Goal: Information Seeking & Learning: Check status

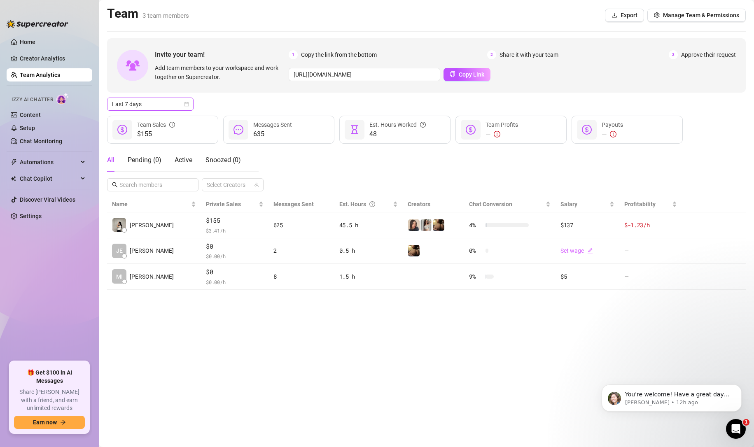
click at [189, 106] on icon "calendar" at bounding box center [186, 104] width 5 height 5
click at [174, 121] on div "Last 24 hours" at bounding box center [150, 120] width 73 height 9
click at [193, 110] on div "Last 24 hours Last 24 hours" at bounding box center [150, 104] width 86 height 13
click at [184, 108] on span "Last 24 hours" at bounding box center [150, 104] width 77 height 12
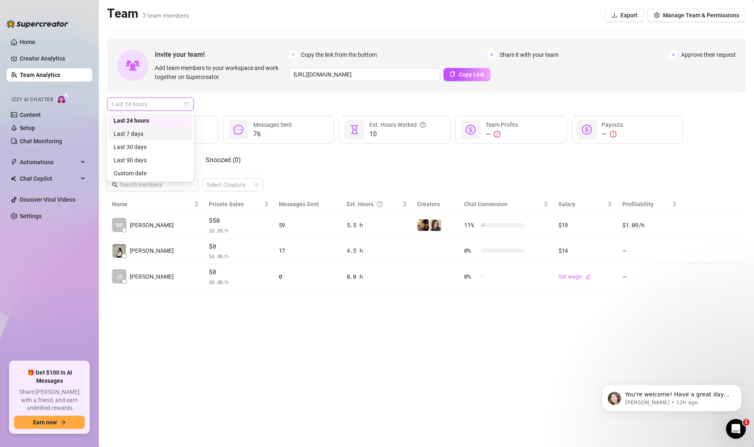
click at [156, 130] on div "Last 7 days" at bounding box center [150, 133] width 73 height 9
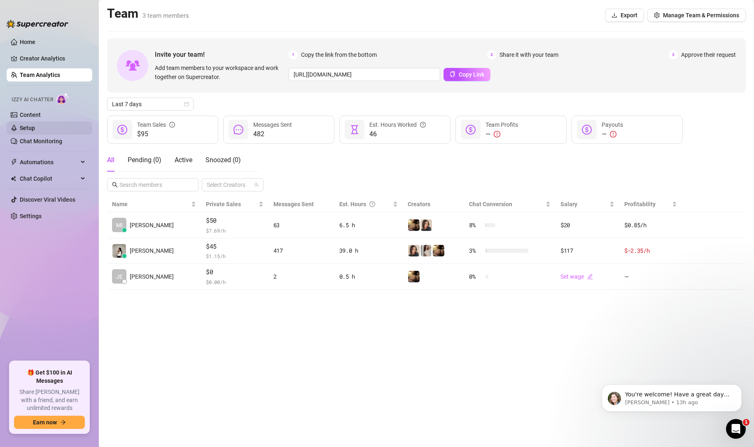
click at [35, 125] on link "Setup" at bounding box center [27, 128] width 15 height 7
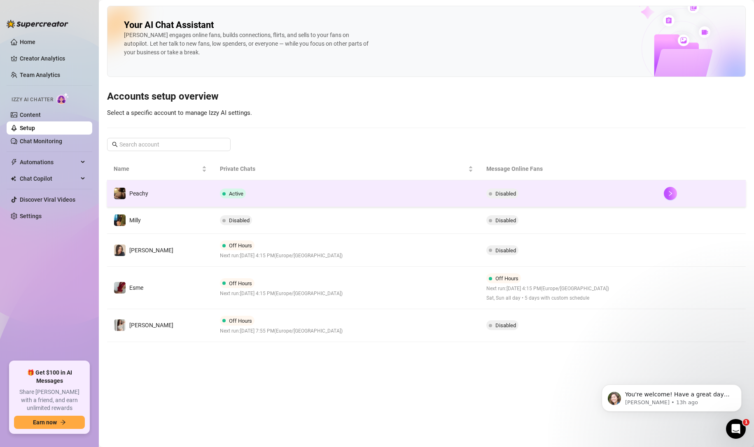
click at [329, 200] on td "Active" at bounding box center [346, 193] width 266 height 27
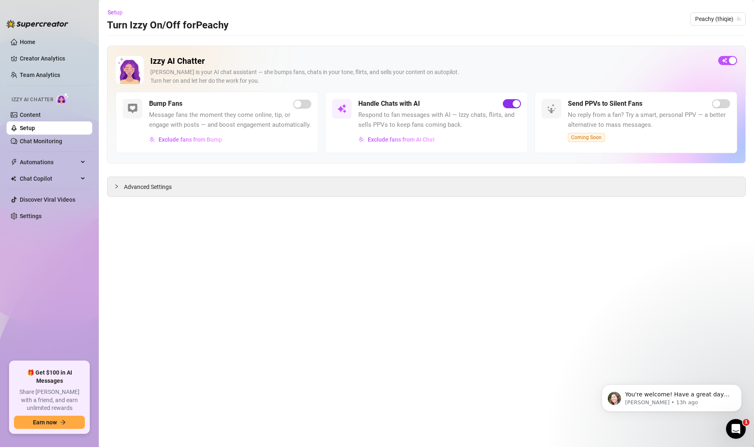
click at [508, 104] on span "button" at bounding box center [512, 103] width 18 height 9
click at [34, 125] on link "Setup" at bounding box center [27, 128] width 15 height 7
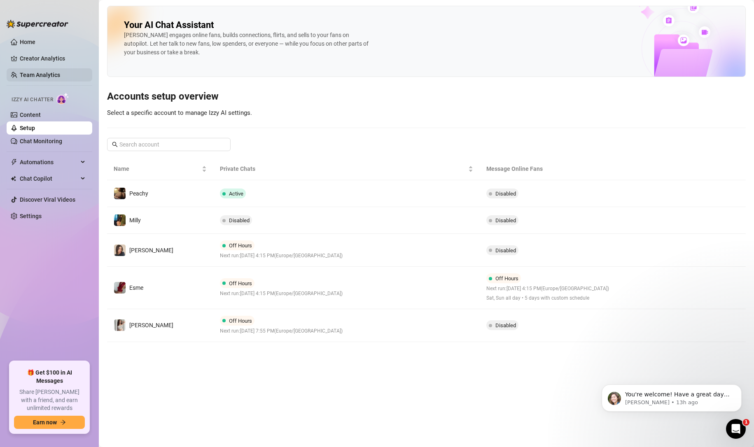
click at [47, 73] on link "Team Analytics" at bounding box center [40, 75] width 40 height 7
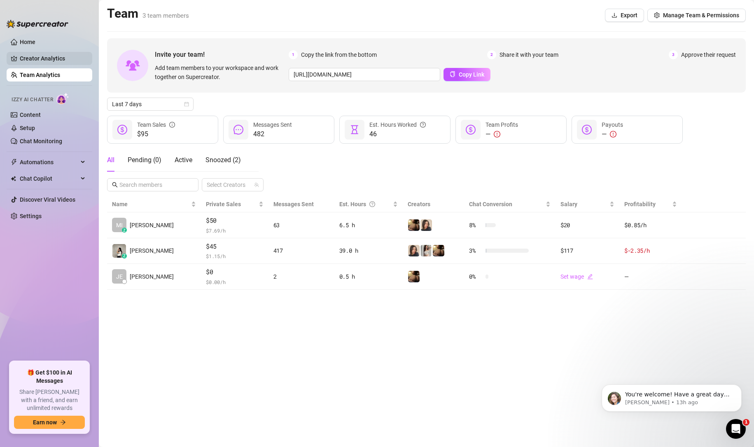
click at [55, 57] on link "Creator Analytics" at bounding box center [53, 58] width 66 height 13
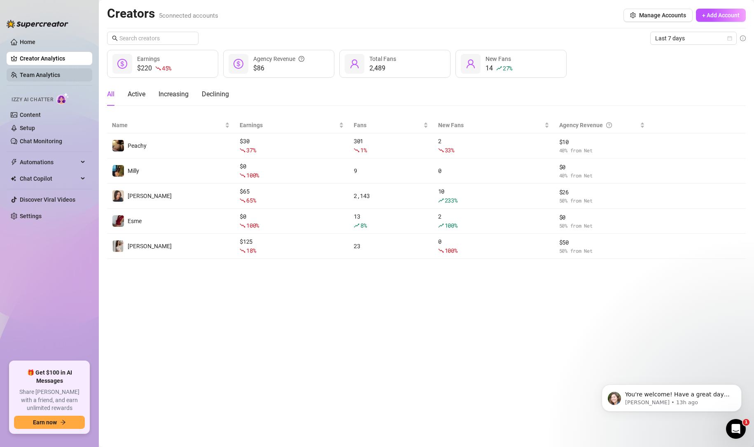
click at [54, 78] on link "Team Analytics" at bounding box center [40, 75] width 40 height 7
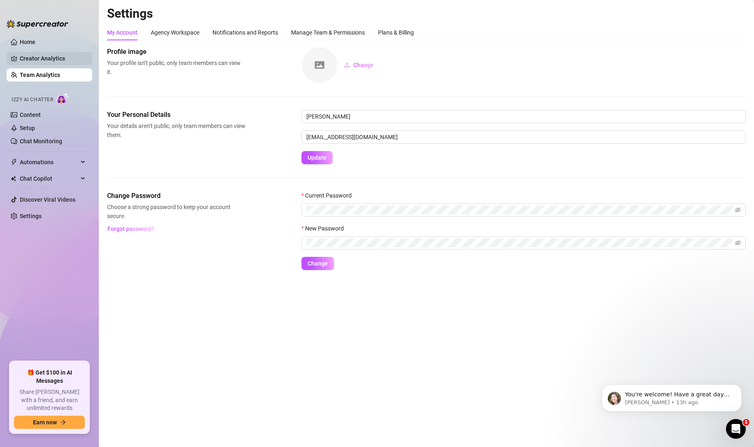
click at [23, 53] on link "Creator Analytics" at bounding box center [53, 58] width 66 height 13
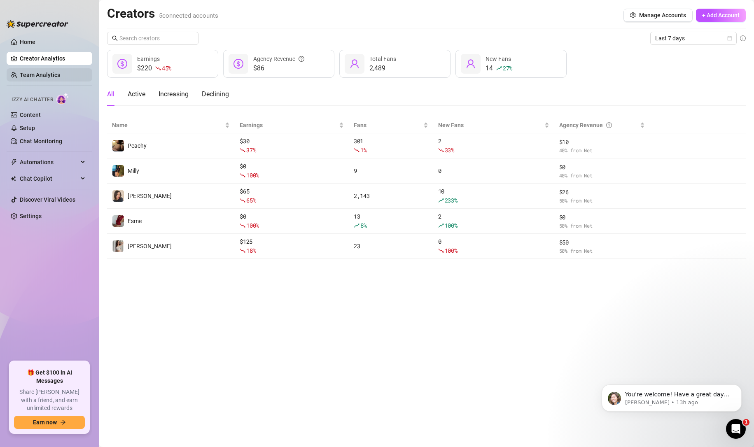
click at [48, 73] on link "Team Analytics" at bounding box center [40, 75] width 40 height 7
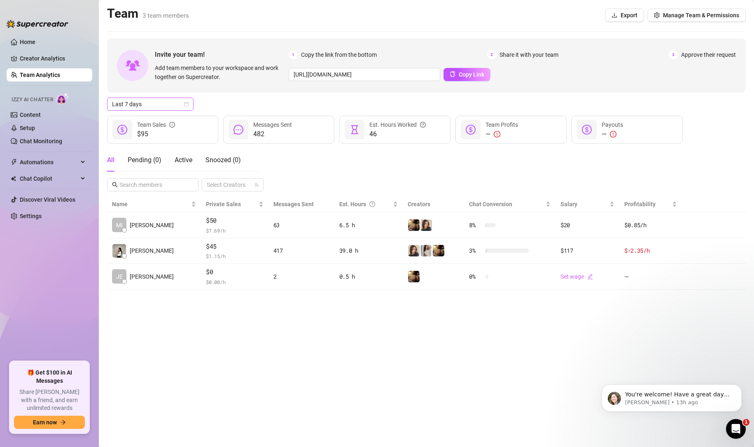
click at [145, 103] on span "Last 7 days" at bounding box center [150, 104] width 77 height 12
click at [156, 117] on div "Last 24 hours" at bounding box center [150, 120] width 73 height 9
click at [169, 107] on span "Last 24 hours" at bounding box center [150, 104] width 77 height 12
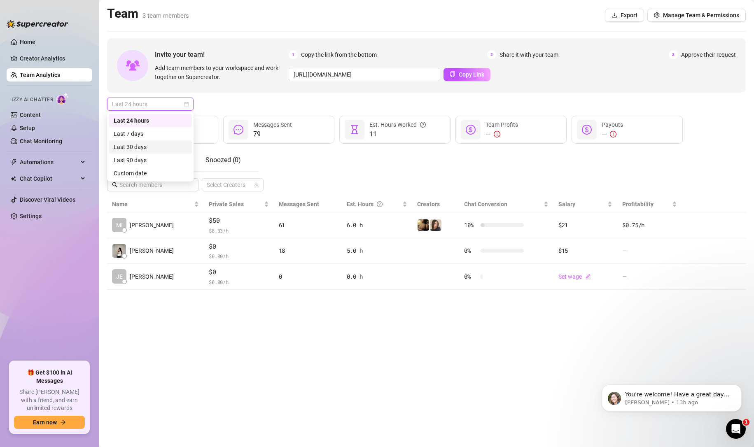
click at [153, 148] on div "Last 30 days" at bounding box center [150, 146] width 73 height 9
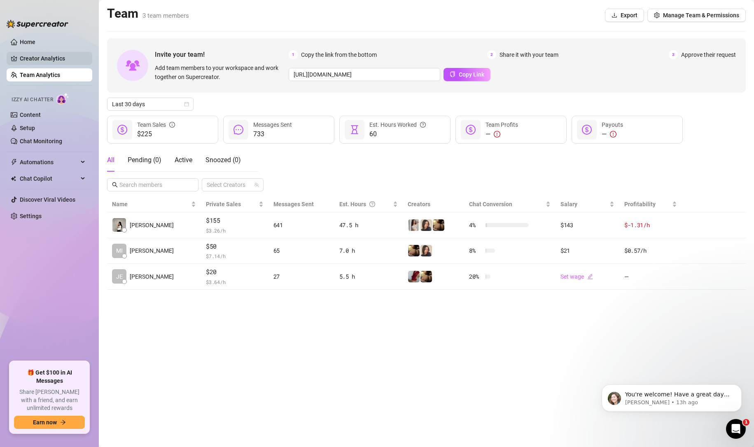
click at [32, 55] on link "Creator Analytics" at bounding box center [53, 58] width 66 height 13
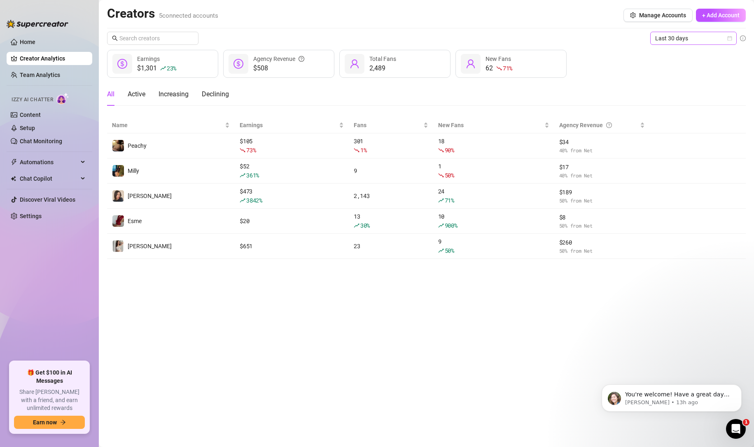
click at [707, 41] on span "Last 30 days" at bounding box center [693, 38] width 77 height 12
click at [677, 105] on div "Custom date" at bounding box center [693, 107] width 73 height 9
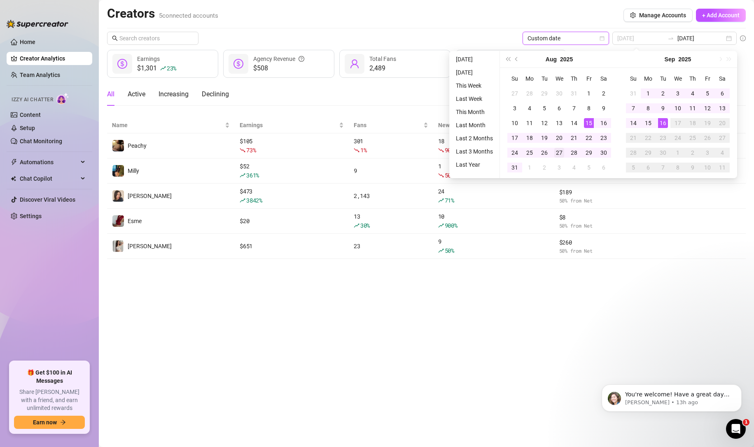
type input "2025-08-27"
click at [556, 148] on div "27" at bounding box center [559, 153] width 10 height 10
type input "2025-09-16"
click at [660, 128] on td "16" at bounding box center [662, 123] width 15 height 15
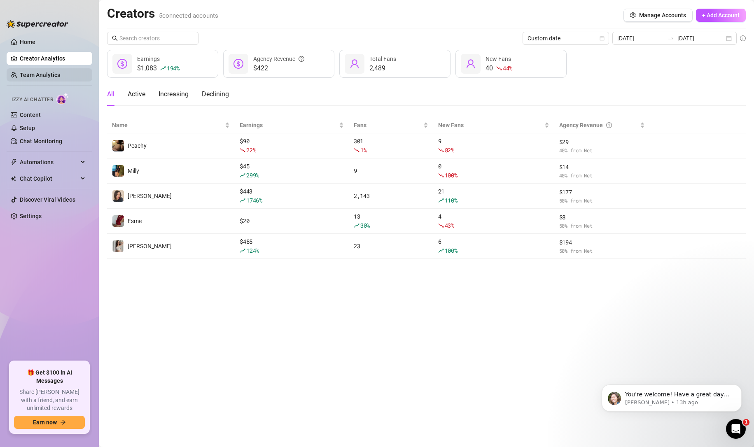
click at [36, 72] on link "Team Analytics" at bounding box center [40, 75] width 40 height 7
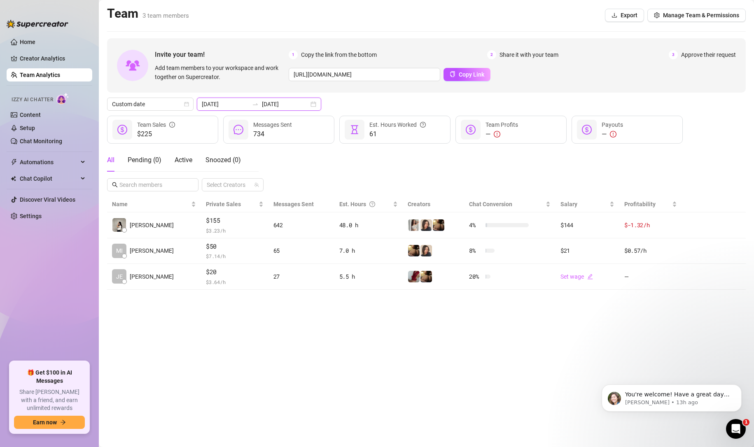
click at [270, 108] on input "2025-09-16" at bounding box center [285, 104] width 47 height 9
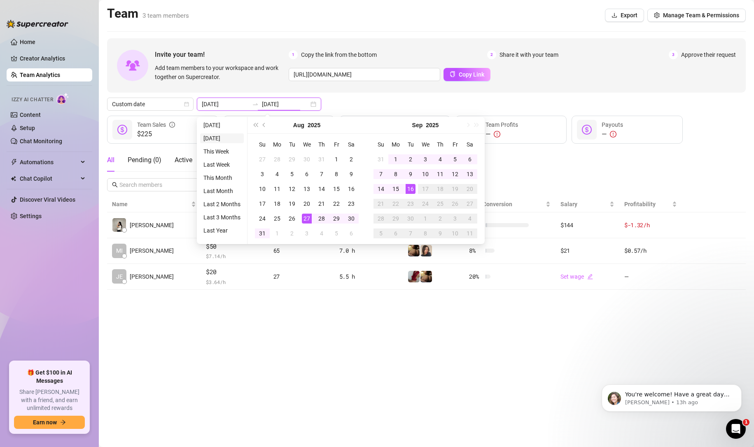
type input "2025-09-15"
type input "2025-08-27"
type input "2025-09-16"
click at [225, 125] on li "Today" at bounding box center [222, 125] width 44 height 10
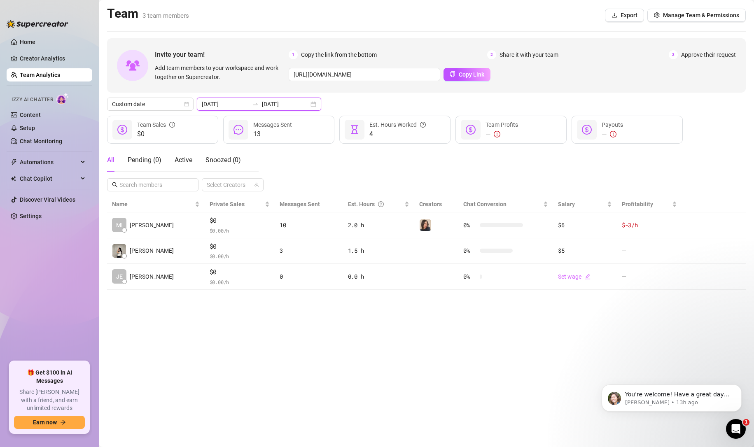
click at [240, 106] on input "2025-09-16" at bounding box center [225, 104] width 47 height 9
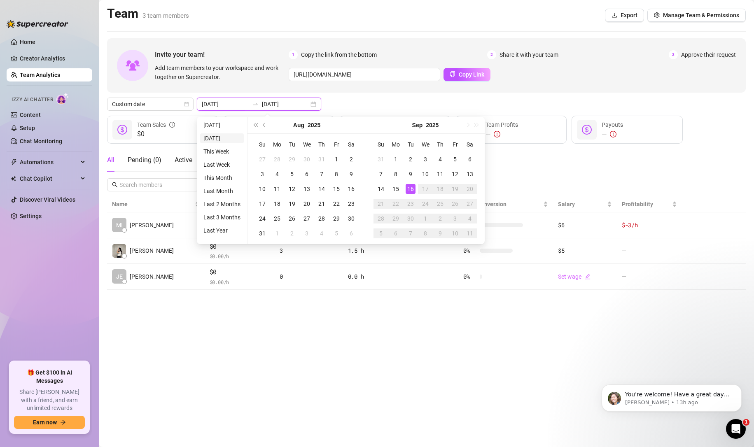
type input "2025-09-15"
click at [224, 138] on li "Yesterday" at bounding box center [222, 138] width 44 height 10
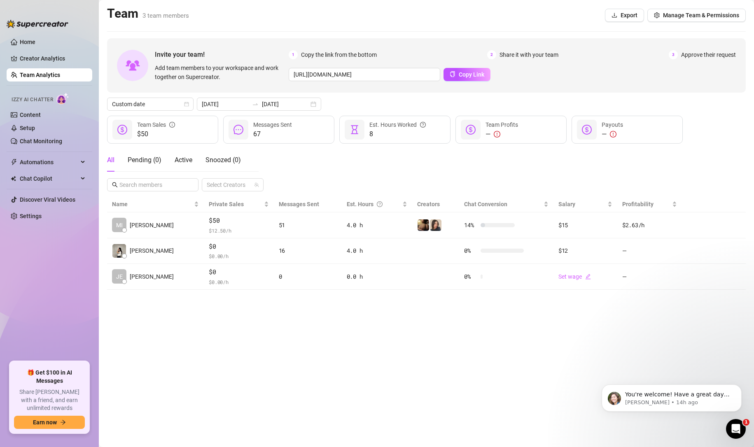
click at [434, 341] on main "Team 3 team members Export Manage Team & Permissions Invite your team! Add team…" at bounding box center [426, 223] width 655 height 447
click at [206, 318] on main "Team 3 team members Export Manage Team & Permissions Invite your team! Add team…" at bounding box center [426, 223] width 655 height 447
click at [168, 105] on span "Custom date" at bounding box center [150, 104] width 77 height 12
click at [151, 131] on div "Last 7 days" at bounding box center [150, 133] width 73 height 9
click at [176, 101] on span "Last 7 days" at bounding box center [150, 104] width 77 height 12
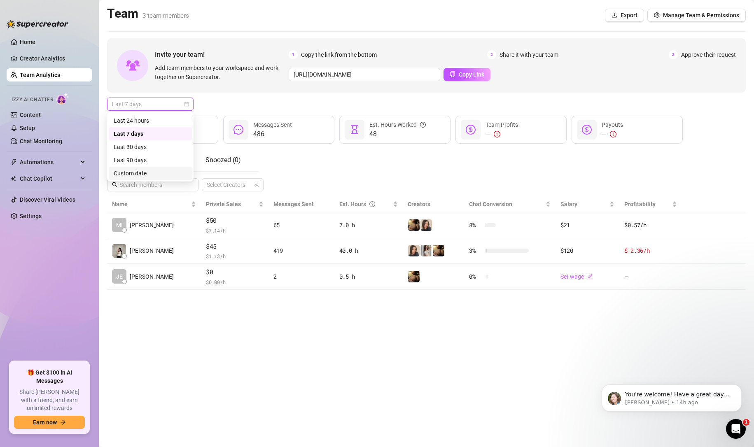
drag, startPoint x: 145, startPoint y: 172, endPoint x: 157, endPoint y: 172, distance: 12.8
click at [145, 172] on div "Custom date" at bounding box center [150, 173] width 73 height 9
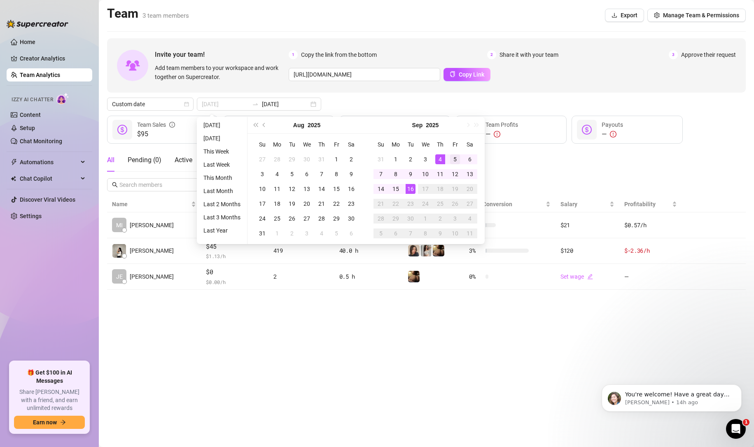
type input "2025-09-05"
click at [459, 158] on div "5" at bounding box center [455, 159] width 10 height 10
type input "2025-09-12"
click at [455, 170] on div "12" at bounding box center [455, 174] width 10 height 10
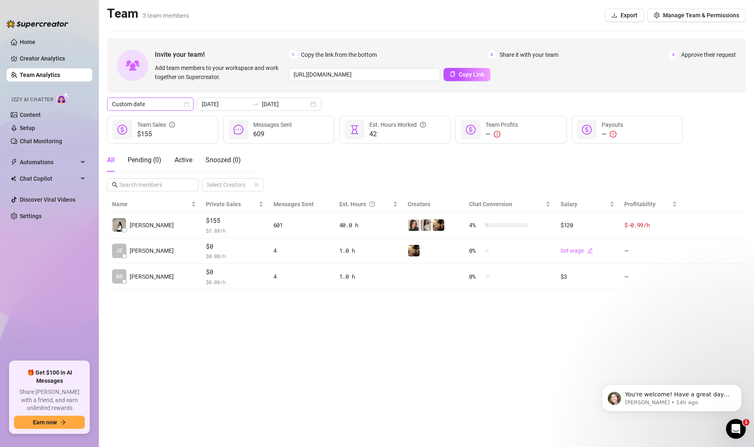
click at [174, 101] on span "Custom date" at bounding box center [150, 104] width 77 height 12
click at [152, 129] on div "Last 7 days" at bounding box center [150, 133] width 73 height 9
click at [189, 106] on div "Last 7 days" at bounding box center [150, 104] width 86 height 13
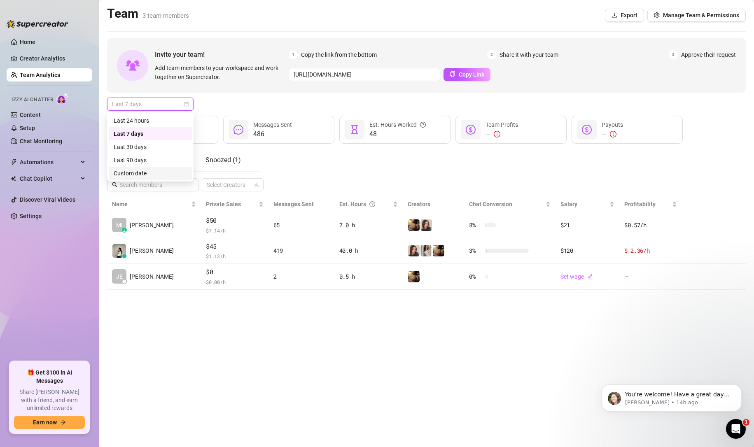
click at [131, 173] on div "Custom date" at bounding box center [150, 173] width 73 height 9
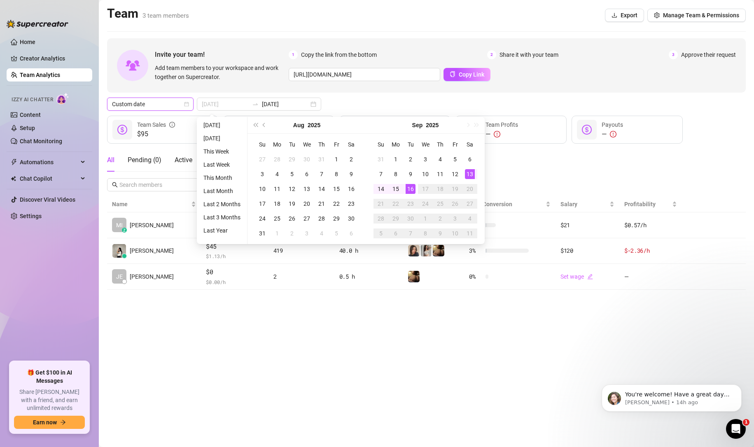
type input "2025-09-13"
click at [465, 174] on div "13" at bounding box center [470, 174] width 10 height 10
type input "2025-09-16"
click at [412, 192] on div "16" at bounding box center [411, 189] width 10 height 10
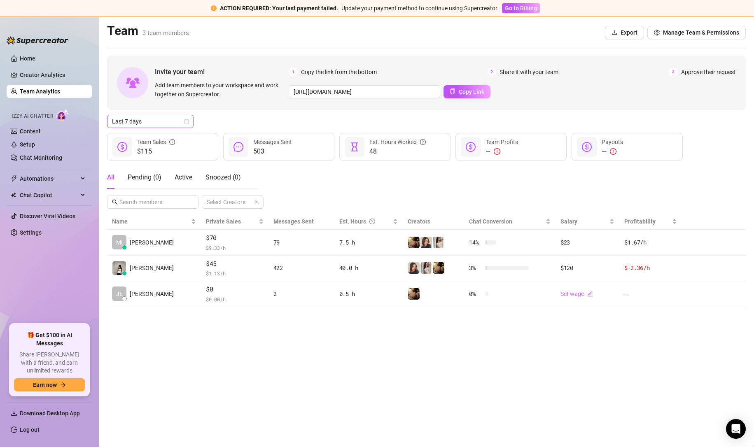
click at [189, 121] on div "Last 7 days" at bounding box center [150, 121] width 86 height 13
click at [169, 141] on div "Last 24 hours" at bounding box center [150, 137] width 73 height 9
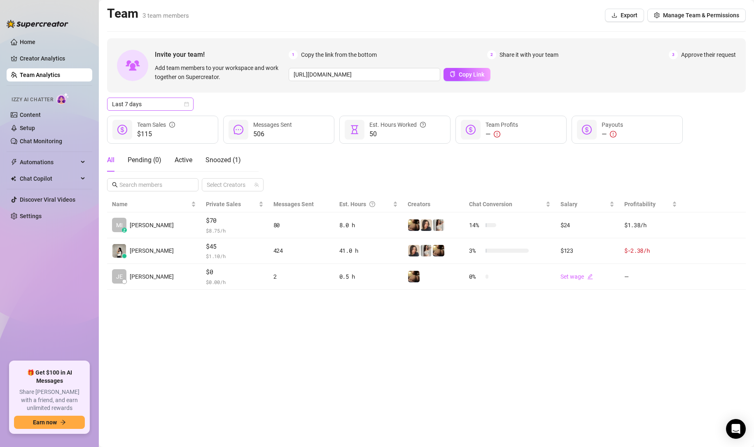
drag, startPoint x: 162, startPoint y: 100, endPoint x: 161, endPoint y: 108, distance: 7.8
click at [162, 100] on span "Last 7 days" at bounding box center [150, 104] width 77 height 12
click at [158, 121] on div "Last 24 hours" at bounding box center [150, 120] width 73 height 9
click at [259, 311] on main "Team 3 team members Export Manage Team & Permissions Invite your team! Add team…" at bounding box center [426, 223] width 655 height 447
